Goal: Information Seeking & Learning: Find contact information

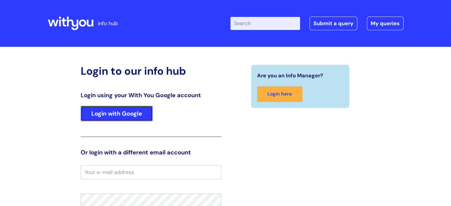
click at [124, 112] on link "Login with Google" at bounding box center [117, 113] width 72 height 15
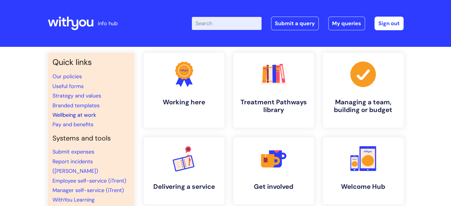
click at [76, 114] on link "Wellbeing at work" at bounding box center [75, 115] width 44 height 7
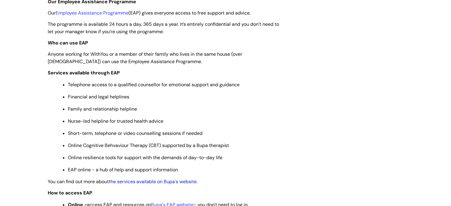
scroll to position [208, 0]
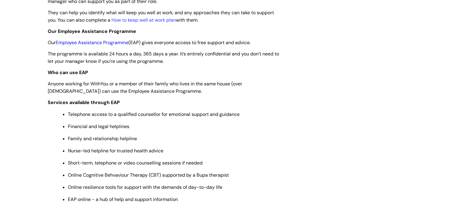
click at [115, 42] on link "Employee Assistance Programme" at bounding box center [92, 42] width 73 height 6
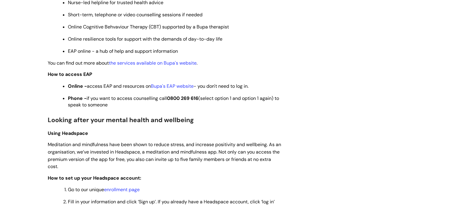
scroll to position [386, 0]
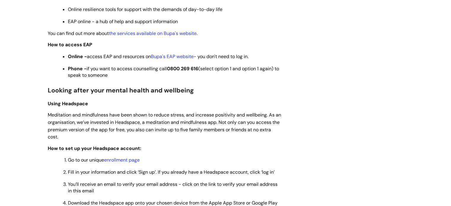
click at [198, 72] on strong "0800 269 616" at bounding box center [182, 69] width 31 height 6
